Goal: Task Accomplishment & Management: Complete application form

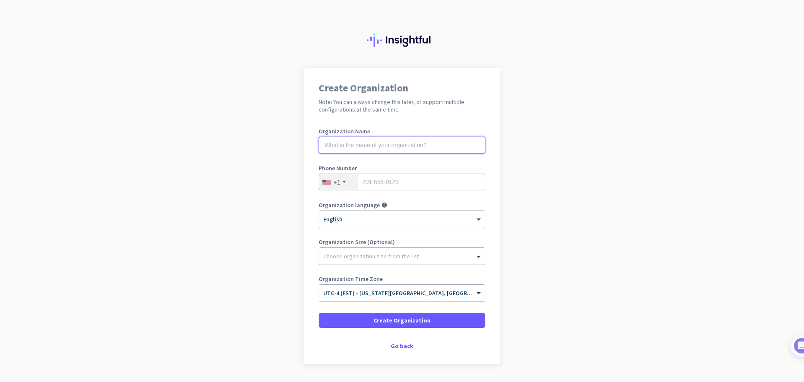
click at [381, 149] on input "text" at bounding box center [402, 145] width 167 height 17
type input "ALG INSURANCE SERVICES"
type input "3057755495"
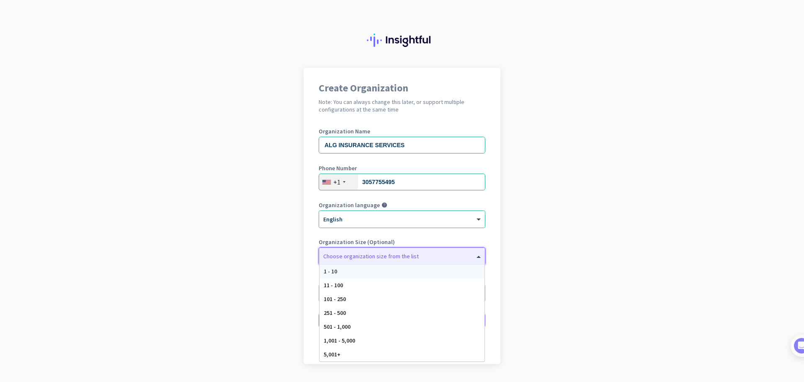
click at [475, 256] on span at bounding box center [480, 256] width 10 height 8
click at [342, 269] on div "1 - 10" at bounding box center [402, 271] width 165 height 14
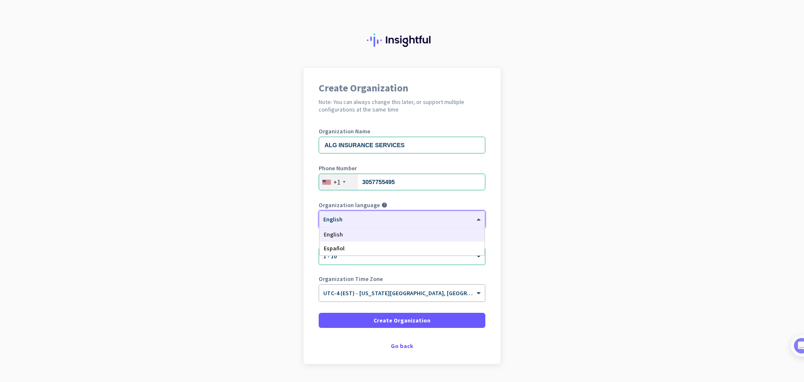
click at [359, 219] on div at bounding box center [402, 216] width 166 height 7
click at [545, 182] on app-onboarding-organization "Create Organization Note: You can always change this later, or support multiple…" at bounding box center [402, 237] width 804 height 338
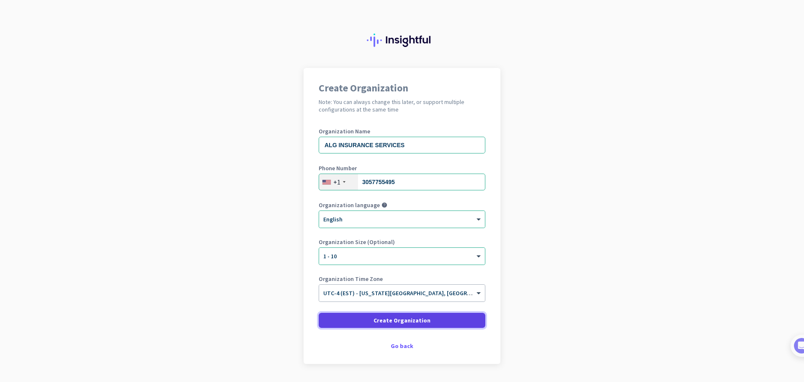
click at [392, 321] on span "Create Organization" at bounding box center [402, 320] width 57 height 8
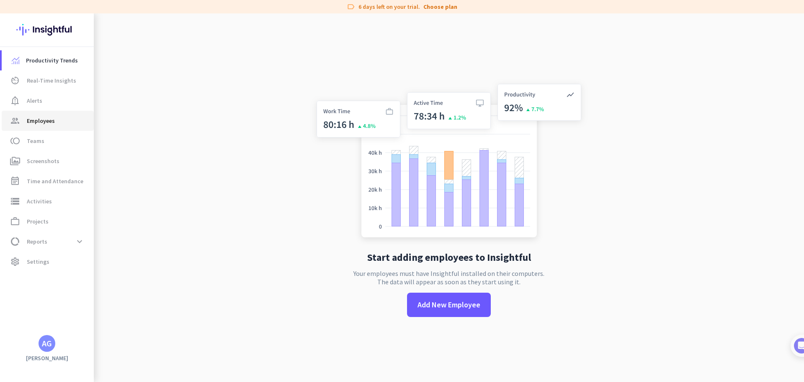
click at [44, 119] on span "Employees" at bounding box center [41, 121] width 28 height 10
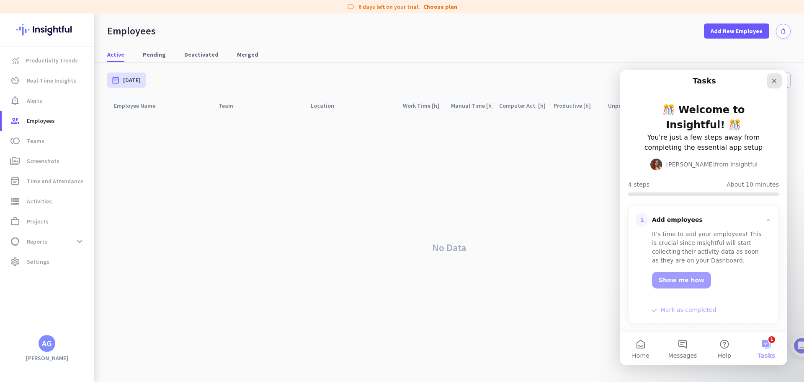
click at [774, 80] on icon "Close" at bounding box center [774, 81] width 5 height 5
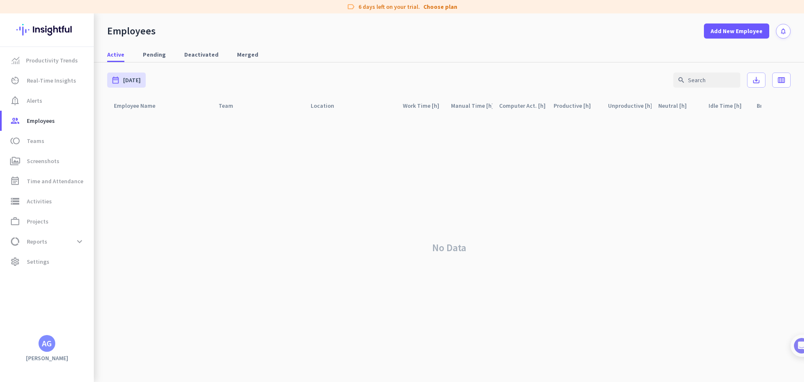
drag, startPoint x: 181, startPoint y: 128, endPoint x: 349, endPoint y: 132, distance: 168.9
click at [349, 132] on div "No Data" at bounding box center [449, 248] width 684 height 268
drag, startPoint x: 117, startPoint y: 145, endPoint x: 159, endPoint y: 122, distance: 48.0
click at [153, 122] on div "No Data" at bounding box center [449, 248] width 684 height 268
drag, startPoint x: 361, startPoint y: 7, endPoint x: 417, endPoint y: 8, distance: 56.1
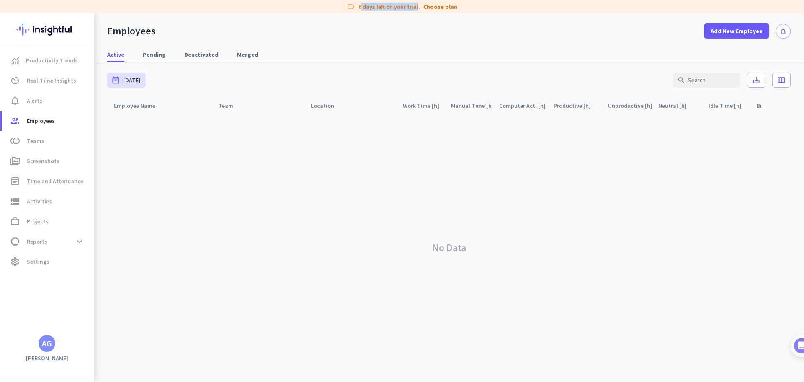
click at [417, 8] on div "label 6 days left on your trial. Choose plan" at bounding box center [402, 6] width 804 height 13
click at [734, 26] on span at bounding box center [736, 31] width 65 height 20
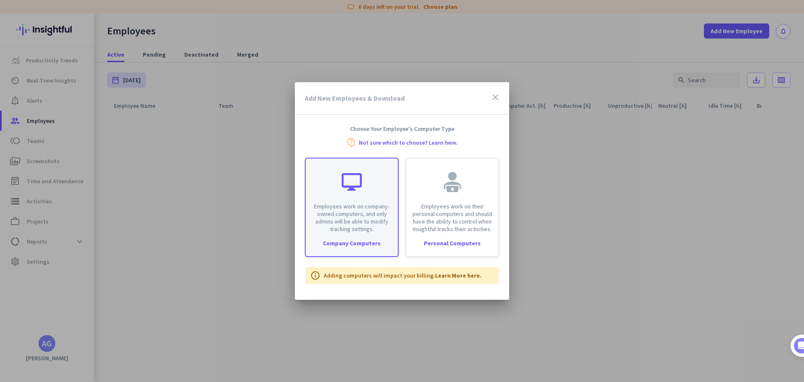
click at [354, 199] on div "Employees work on company-owned computers, and only admins will be able to modi…" at bounding box center [352, 195] width 92 height 74
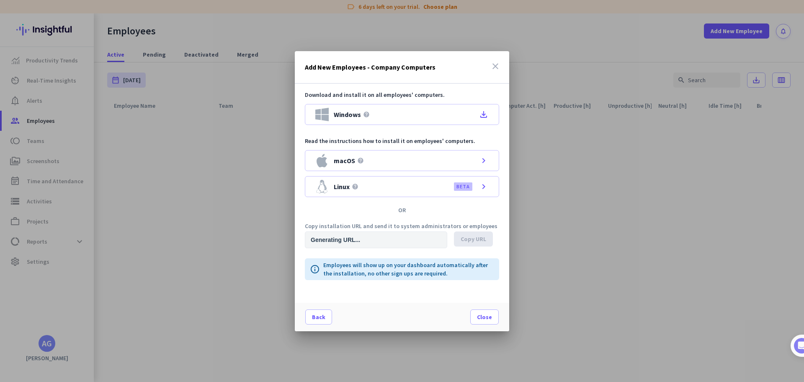
type input "[URL][DOMAIN_NAME]"
click at [472, 237] on span "Copy URL" at bounding box center [474, 239] width 26 height 8
drag, startPoint x: 374, startPoint y: 247, endPoint x: 2, endPoint y: 34, distance: 428.9
click at [2, 34] on div "Add New Employees - Company Computers close Download and install it on all empl…" at bounding box center [402, 191] width 804 height 382
click at [470, 236] on span "Copy URL" at bounding box center [474, 239] width 26 height 8
